Goal: Use online tool/utility: Utilize a website feature to perform a specific function

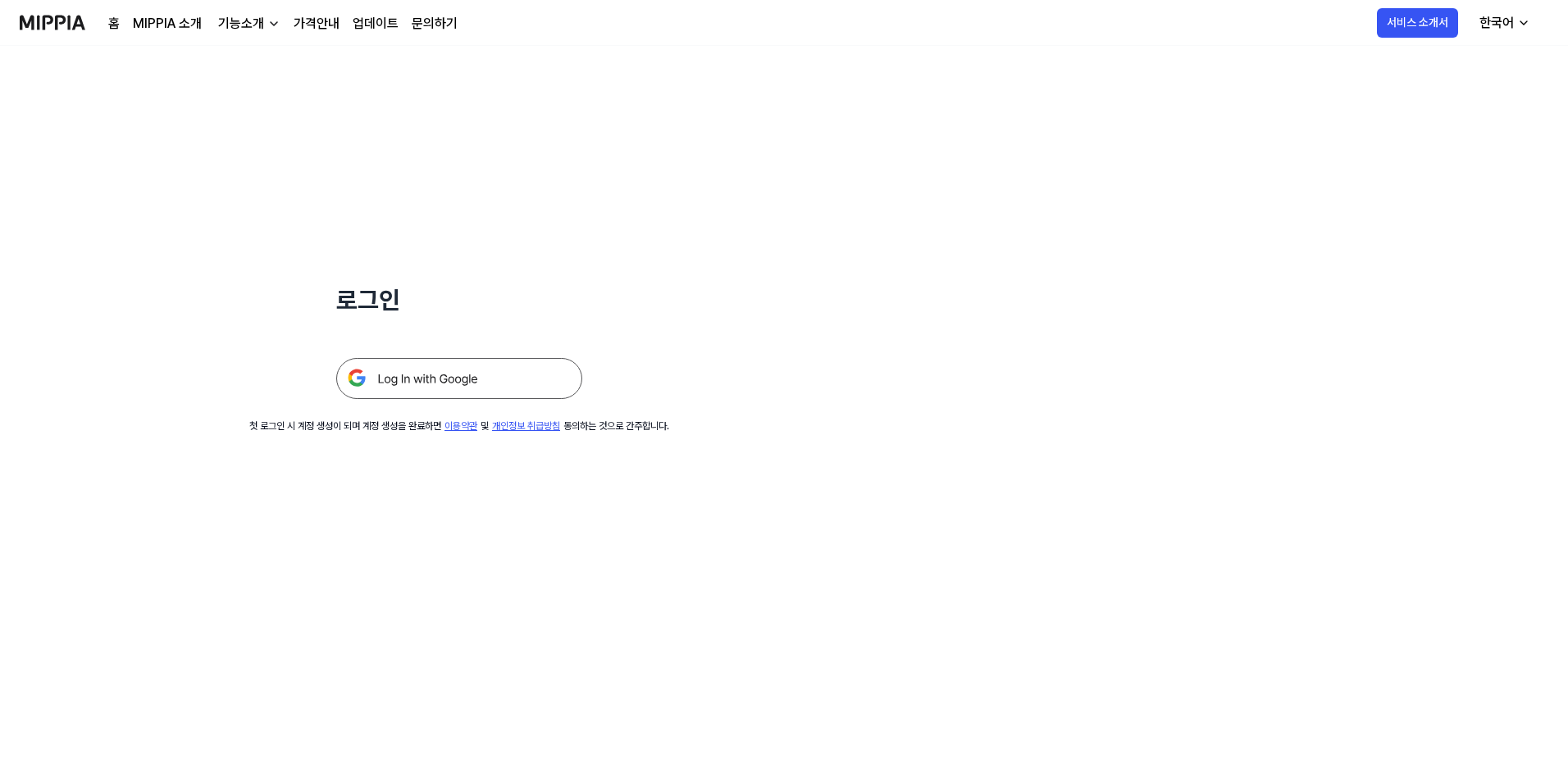
click at [451, 387] on img at bounding box center [459, 378] width 246 height 41
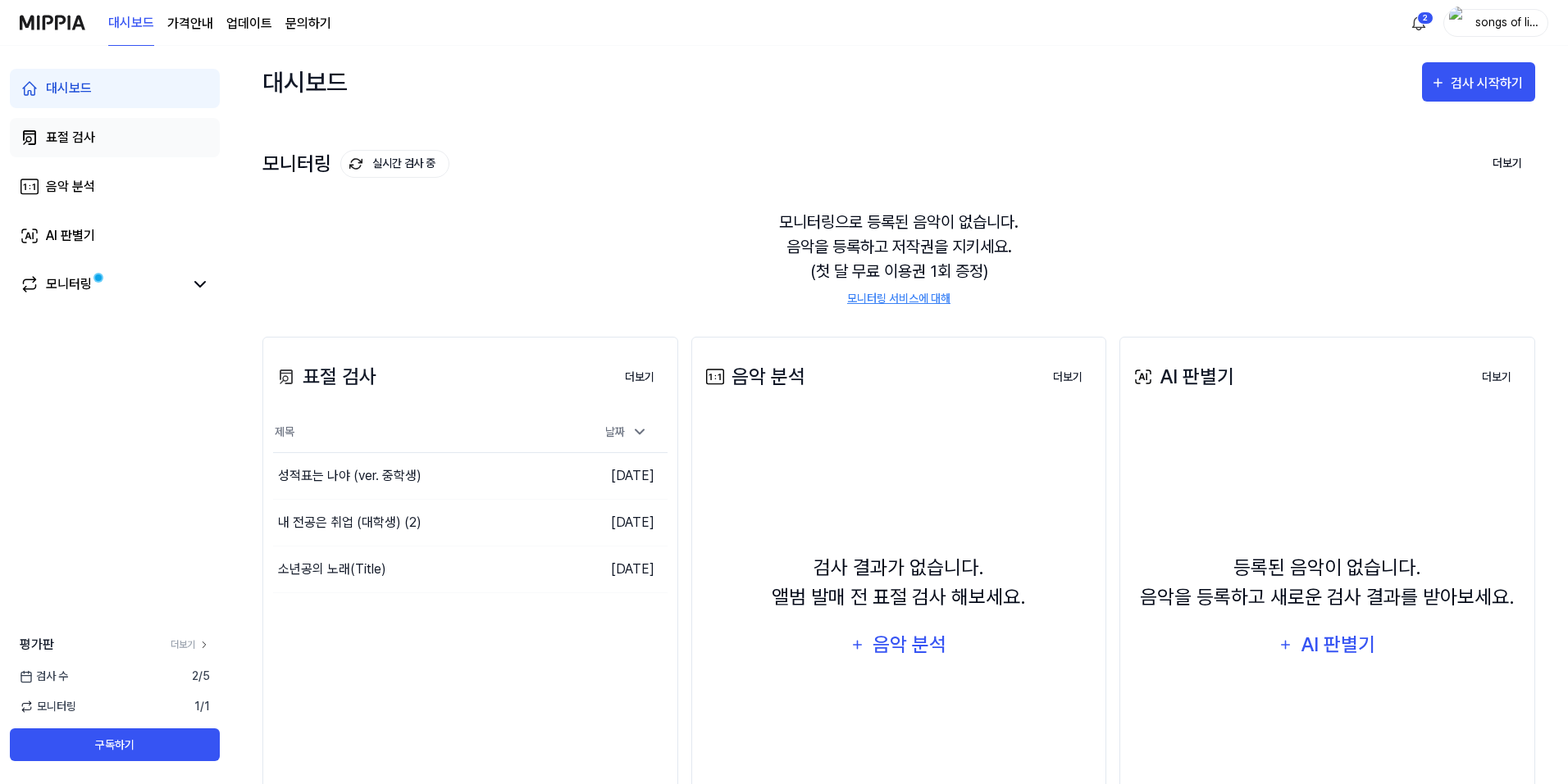
click at [69, 132] on div "표절 검사" at bounding box center [70, 138] width 49 height 20
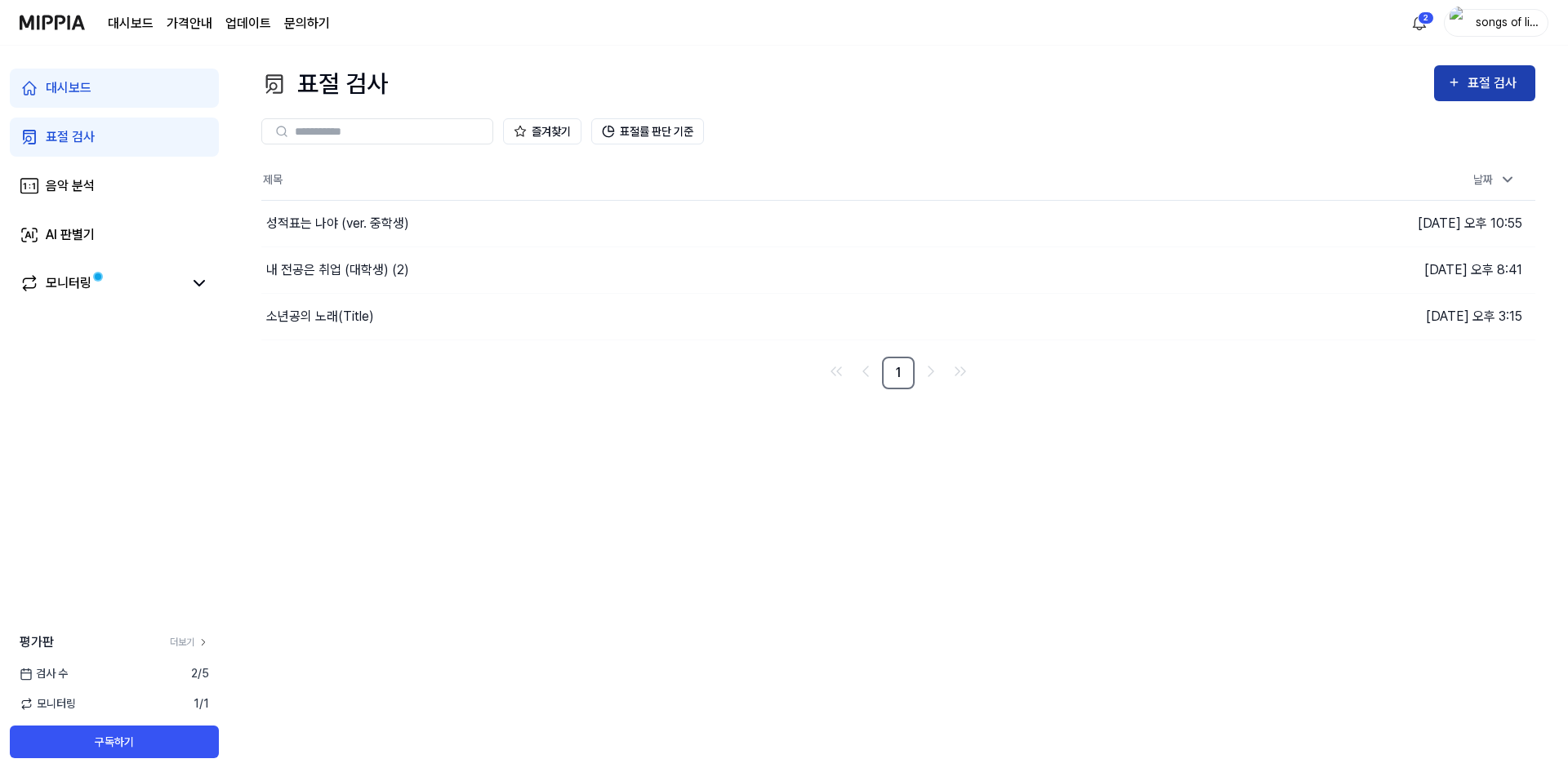
click at [1466, 76] on div "표절 검사" at bounding box center [1484, 84] width 75 height 22
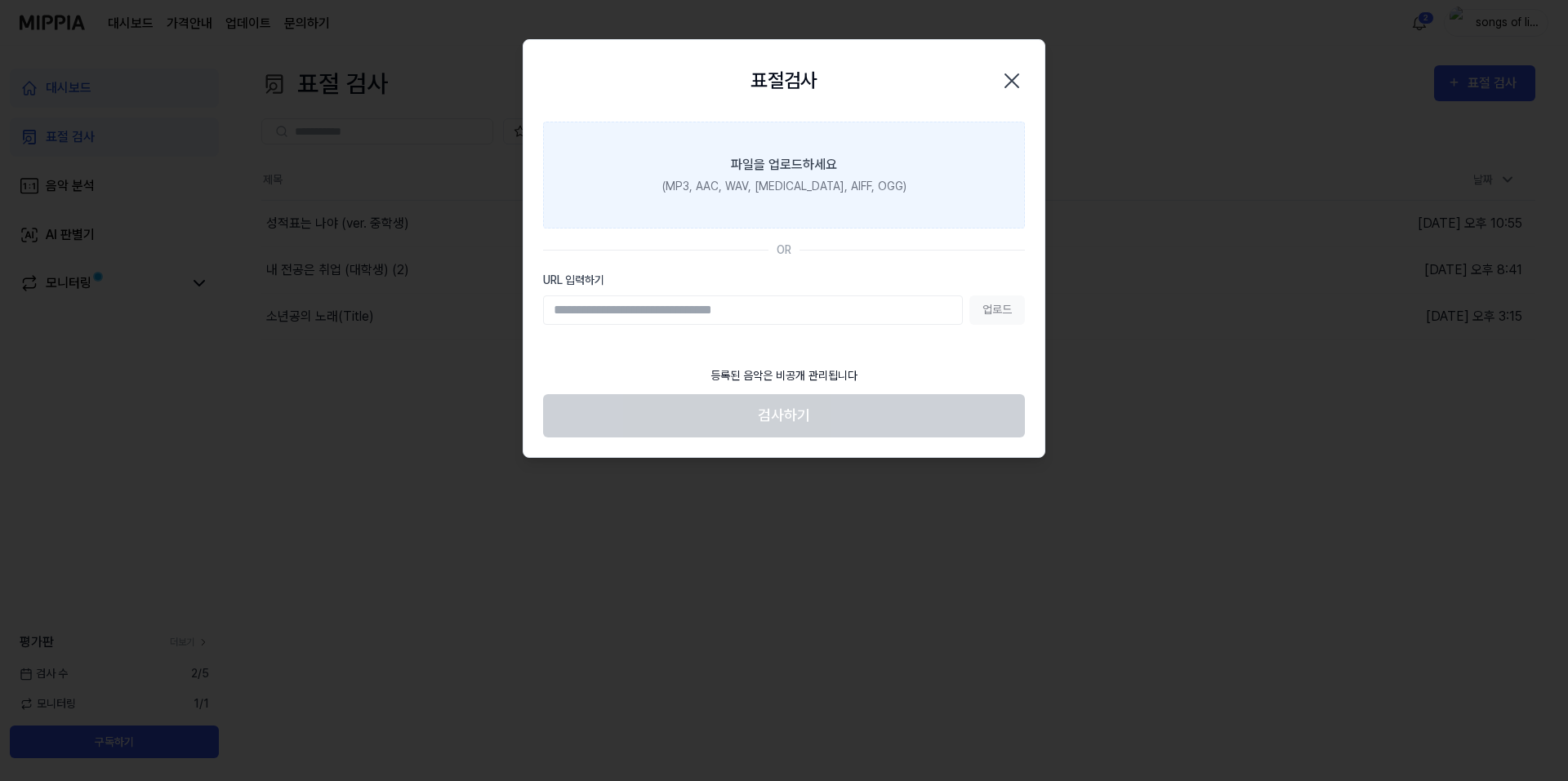
click at [765, 179] on div "(MP3, AAC, WAV, [MEDICAL_DATA], AIFF, OGG)" at bounding box center [784, 186] width 244 height 17
click at [0, 0] on input "파일을 업로드하세요 (MP3, AAC, WAV, [MEDICAL_DATA], AIFF, OGG)" at bounding box center [0, 0] width 0 height 0
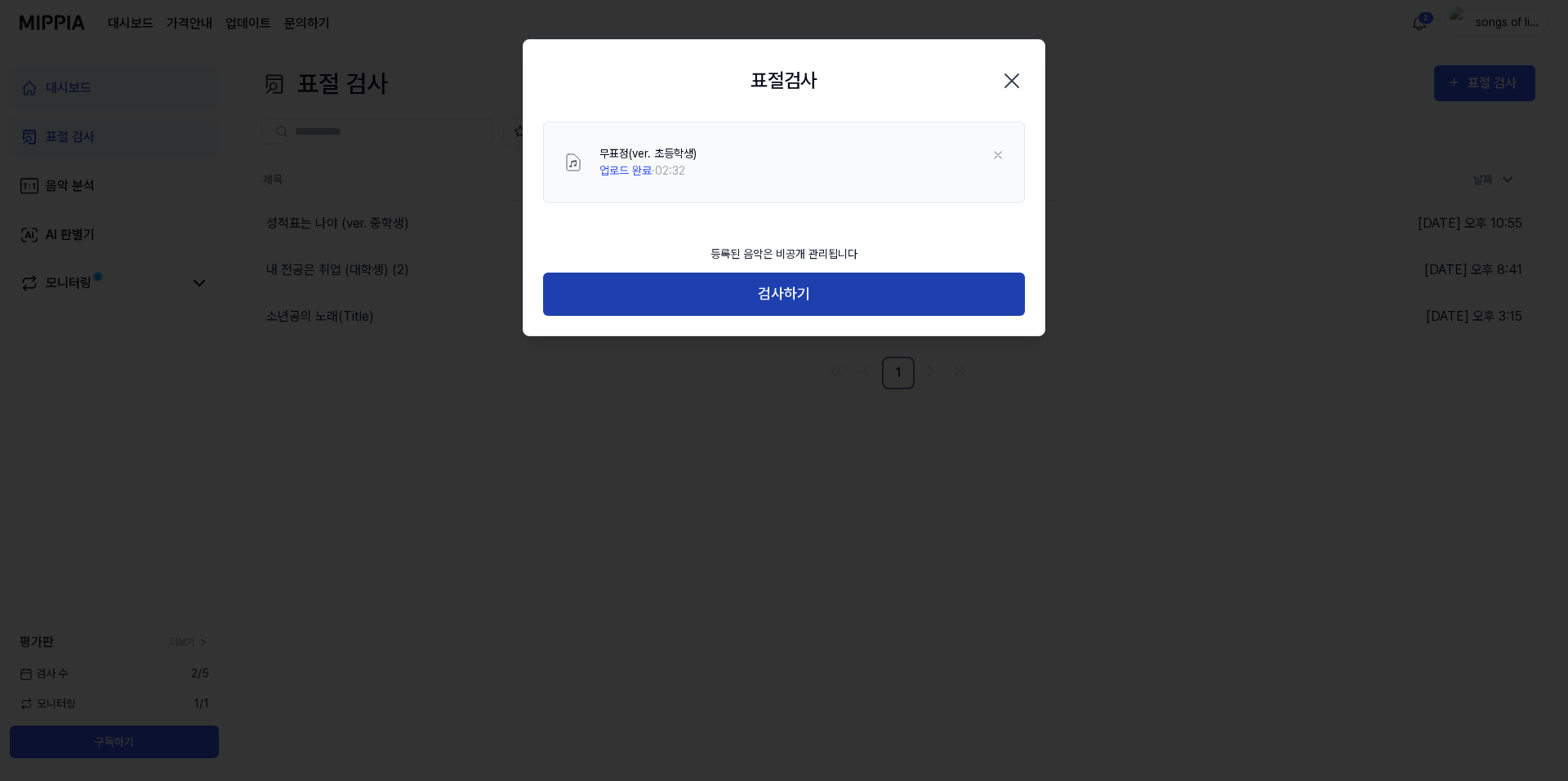
click at [810, 292] on button "검사하기" at bounding box center [784, 294] width 482 height 43
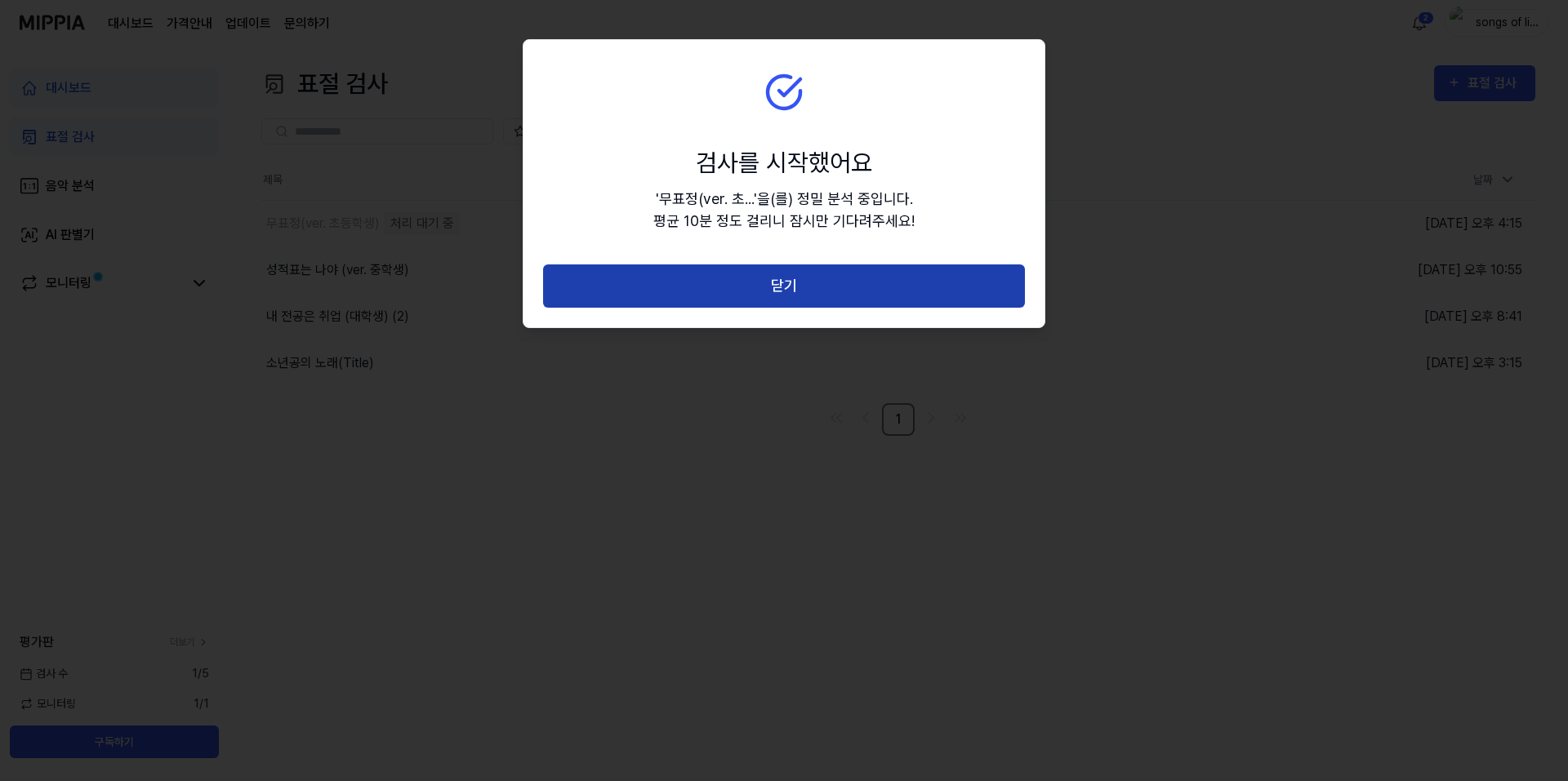
click at [779, 277] on button "닫기" at bounding box center [784, 286] width 482 height 43
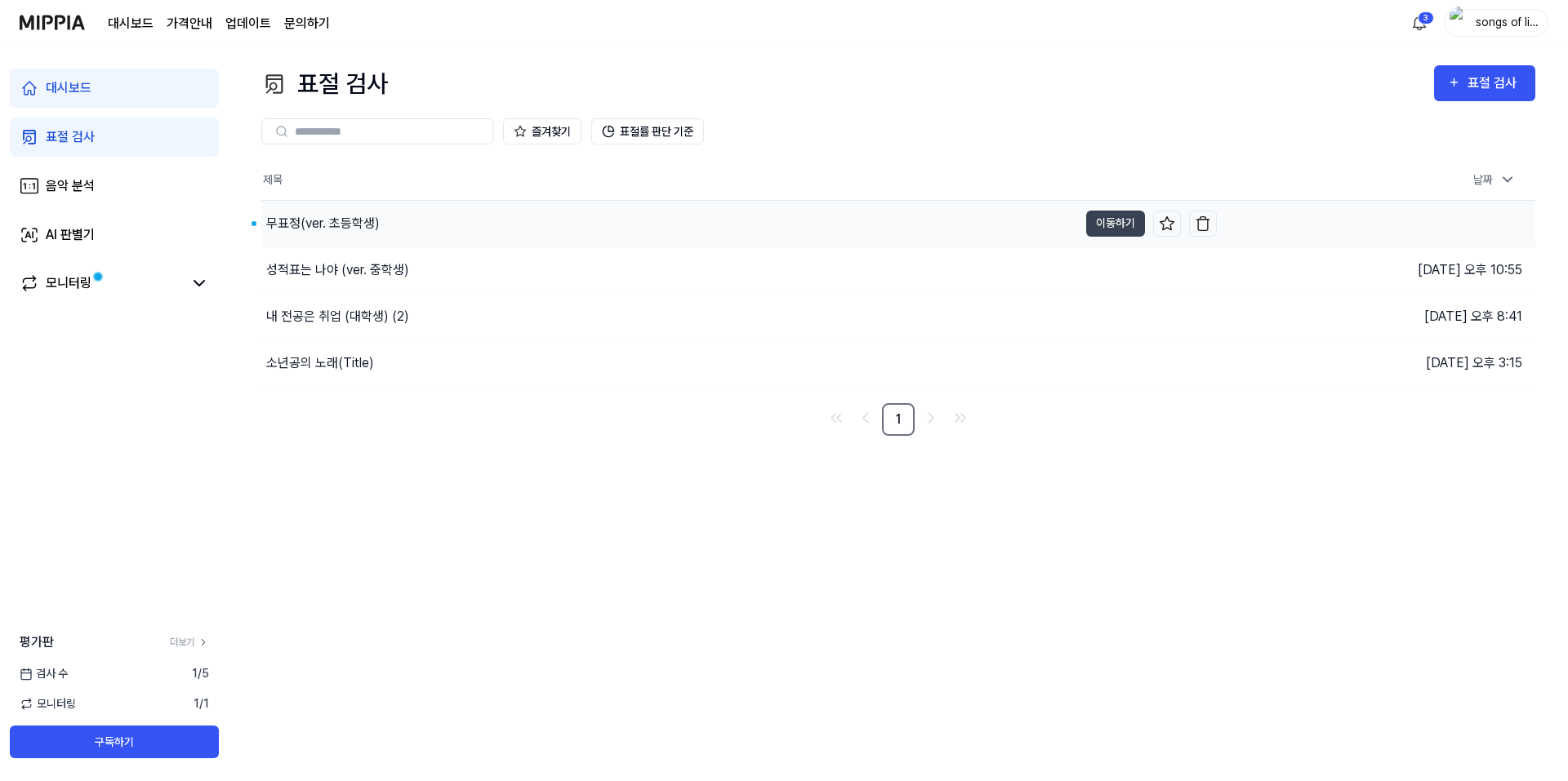
click at [367, 228] on div "무표정(ver. 초등학생)" at bounding box center [322, 224] width 113 height 20
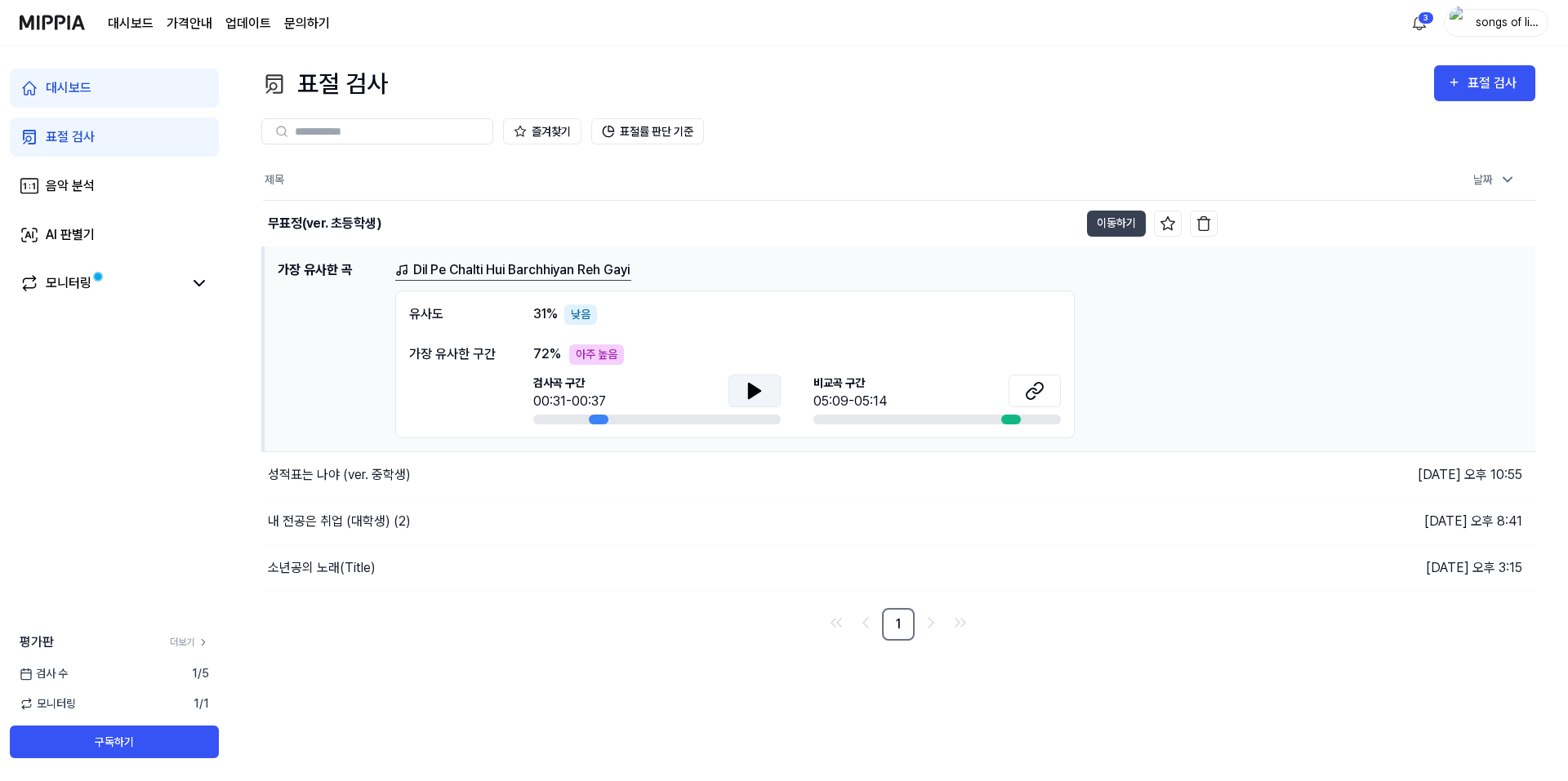
click at [757, 395] on icon at bounding box center [755, 391] width 20 height 20
click at [1027, 398] on icon at bounding box center [1035, 391] width 20 height 20
click at [1486, 84] on div "표절 검사" at bounding box center [1494, 84] width 55 height 22
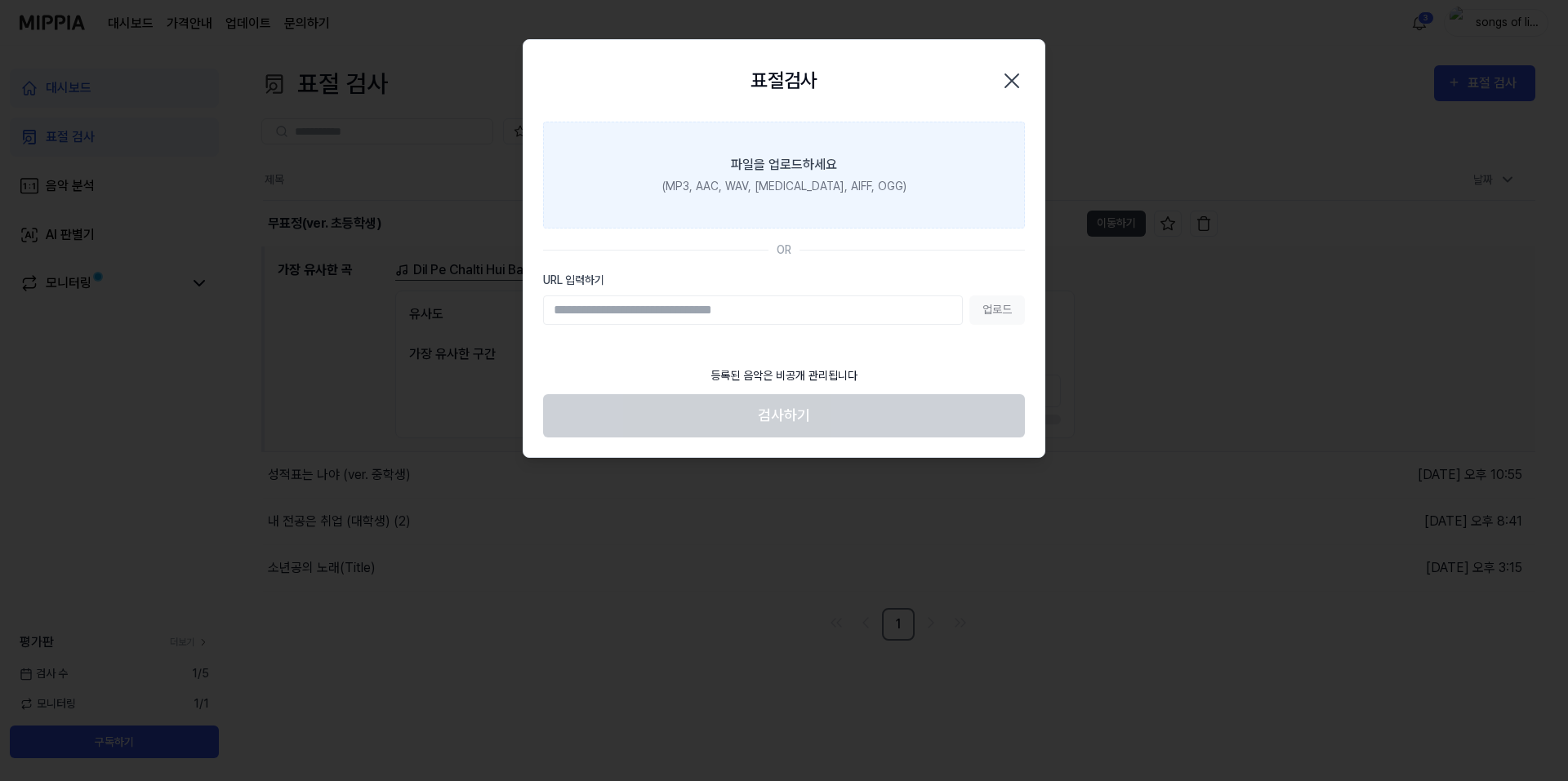
click at [822, 163] on div "파일을 업로드하세요" at bounding box center [784, 165] width 106 height 20
click at [0, 0] on input "파일을 업로드하세요 (MP3, AAC, WAV, FLAC, AIFF, OGG)" at bounding box center [0, 0] width 0 height 0
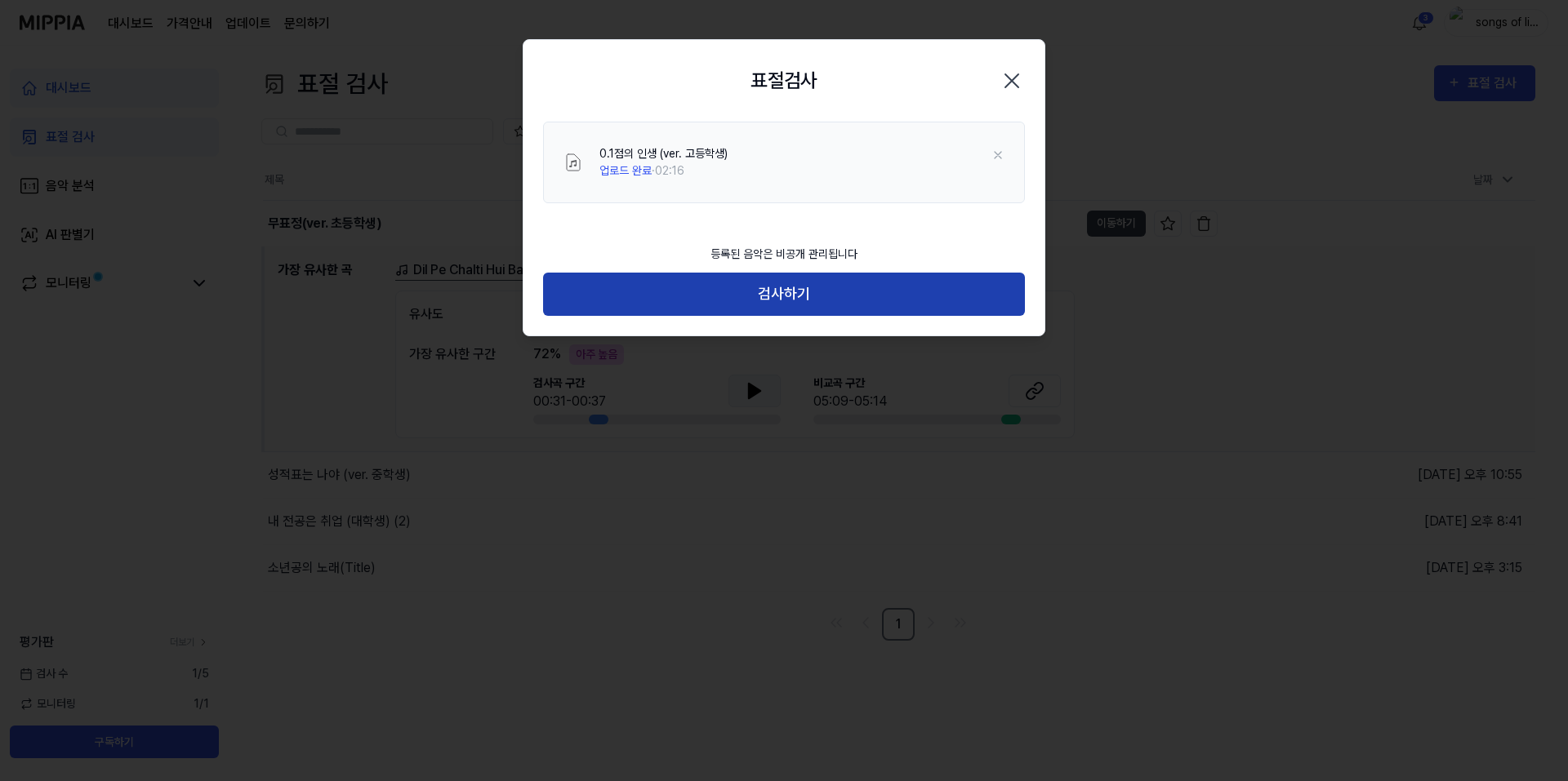
click at [829, 282] on button "검사하기" at bounding box center [784, 294] width 482 height 43
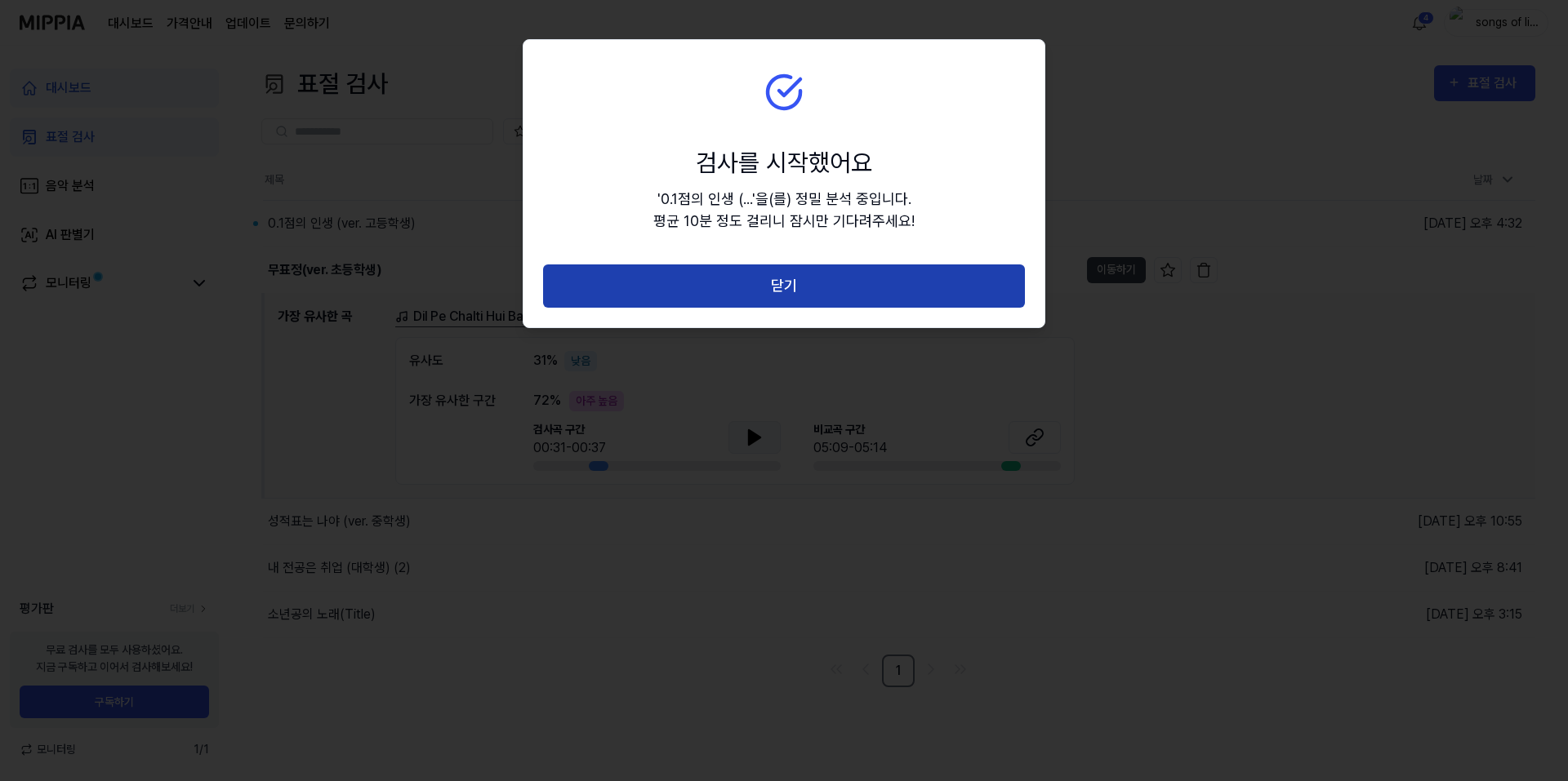
click at [673, 288] on button "닫기" at bounding box center [784, 286] width 482 height 43
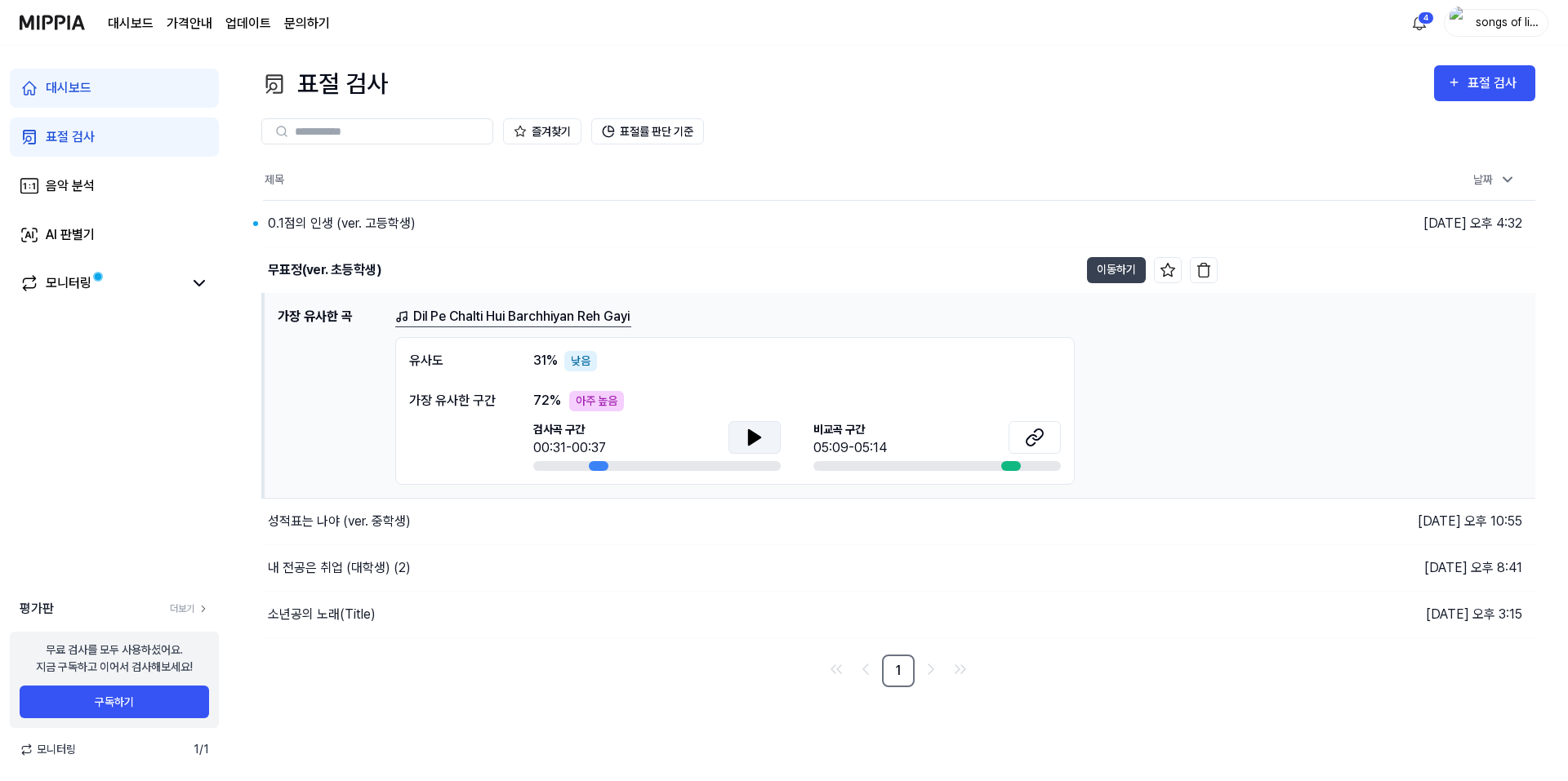
click at [760, 440] on icon at bounding box center [755, 438] width 20 height 20
click at [1040, 434] on icon at bounding box center [1035, 438] width 20 height 20
click at [1479, 86] on div "표절 검사" at bounding box center [1494, 84] width 55 height 22
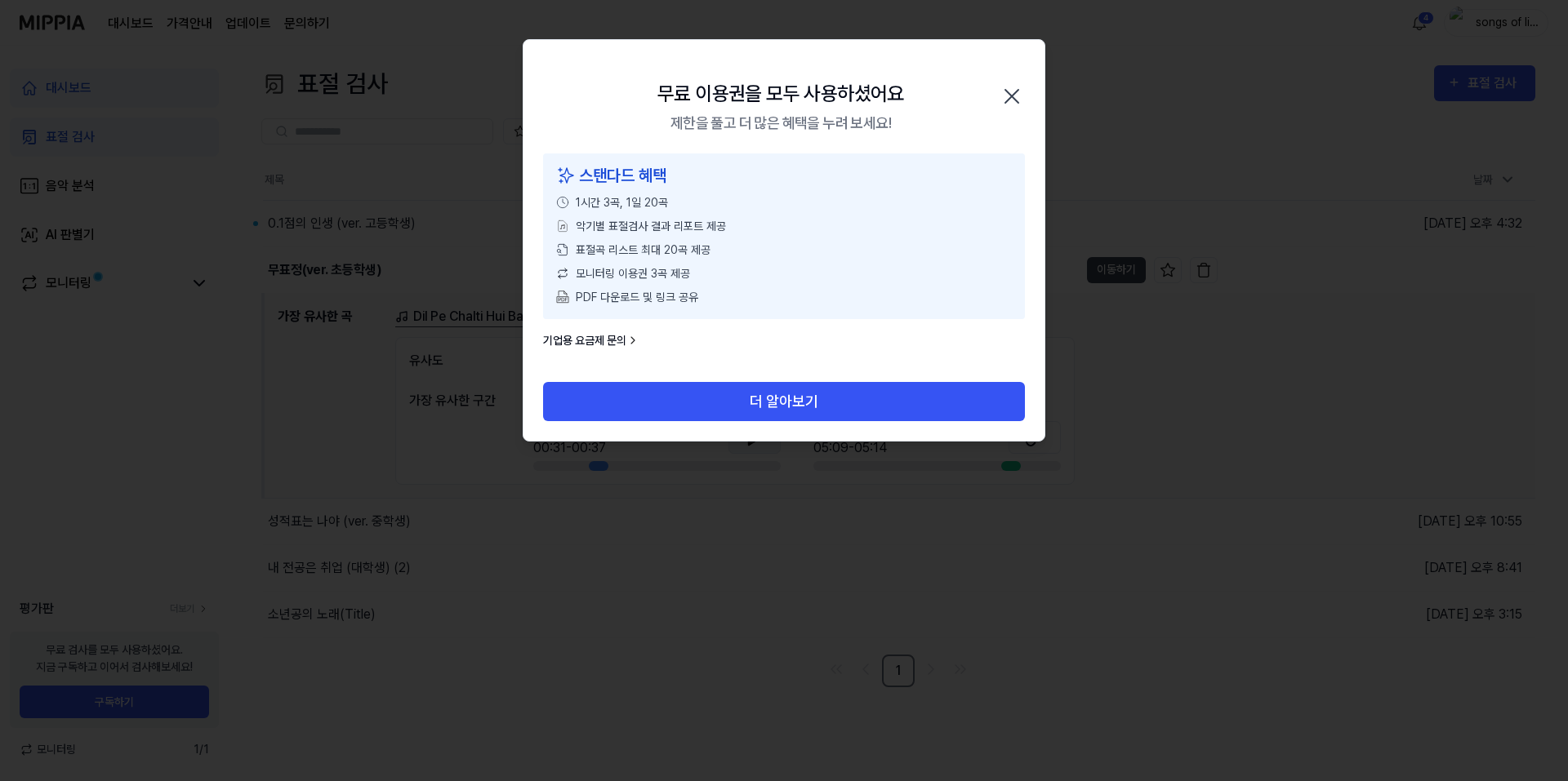
click at [1016, 101] on icon "button" at bounding box center [1011, 96] width 13 height 13
